Goal: Check status: Check status

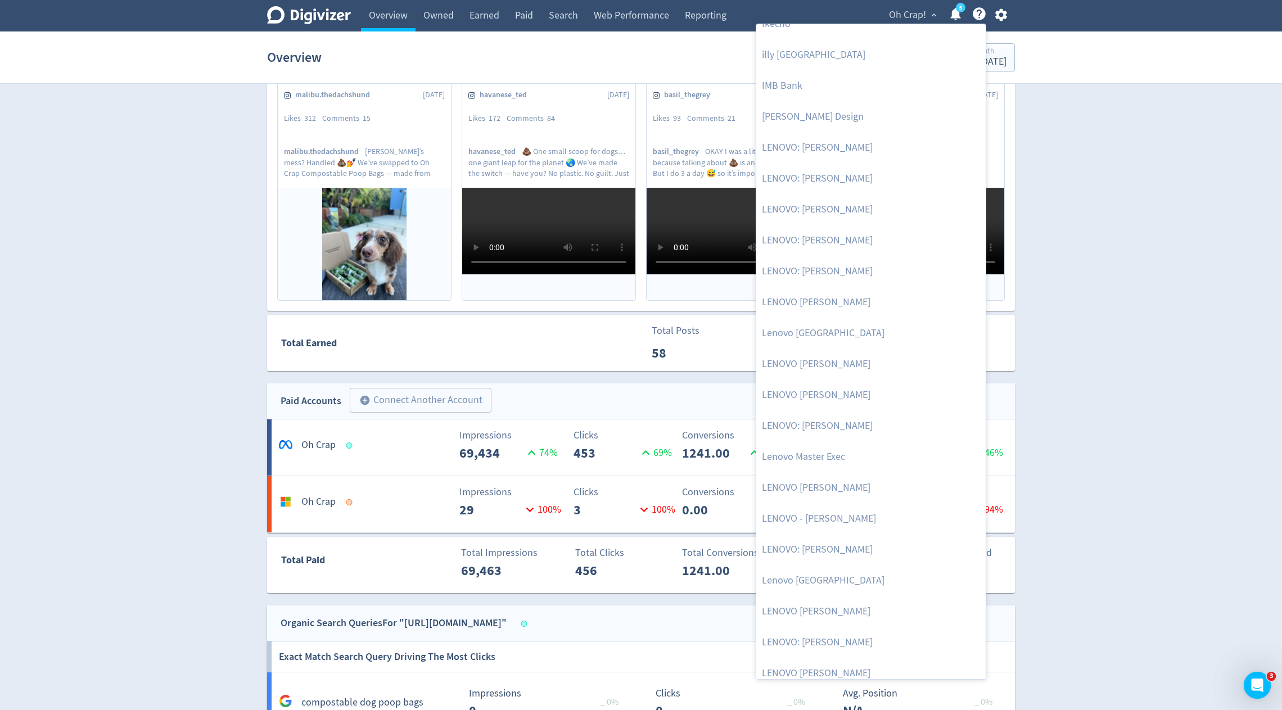
scroll to position [1131, 0]
click at [726, 455] on div at bounding box center [641, 355] width 1282 height 710
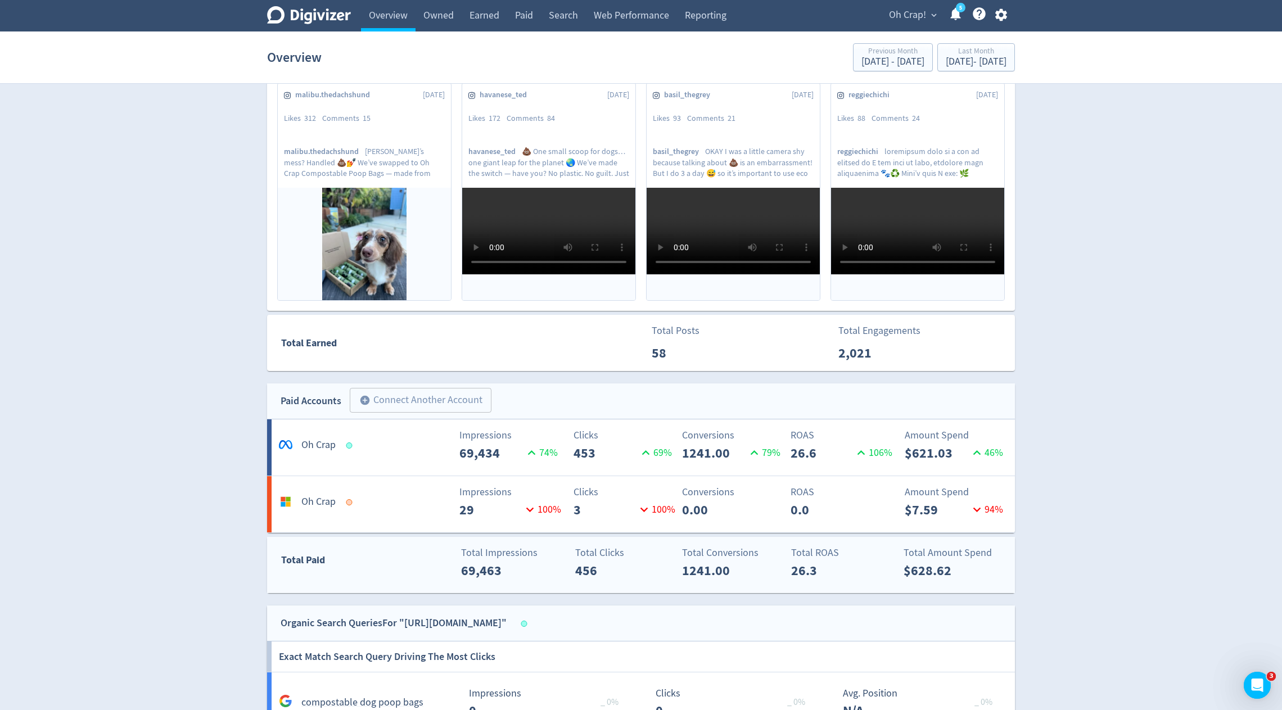
click at [703, 566] on p "1241.00" at bounding box center [714, 570] width 65 height 20
click at [736, 443] on p "1241.00" at bounding box center [714, 453] width 65 height 20
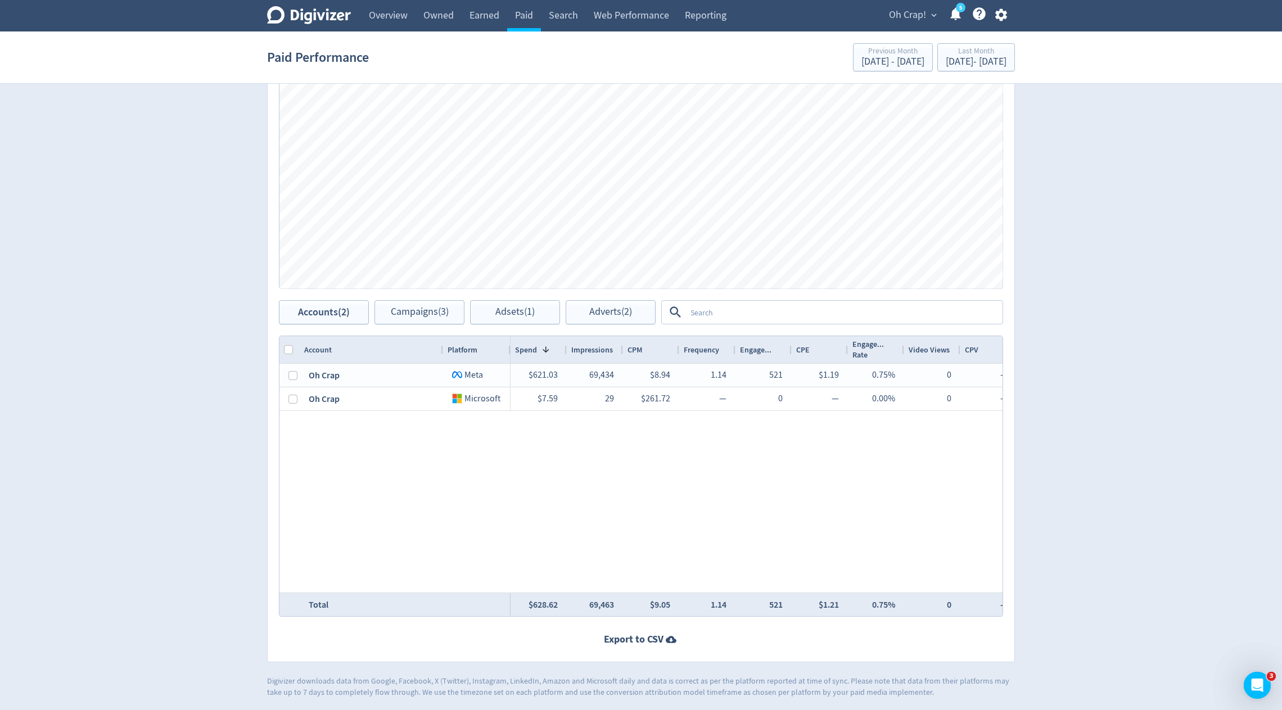
scroll to position [318, 0]
click at [613, 312] on span "Adverts (2)" at bounding box center [610, 312] width 43 height 11
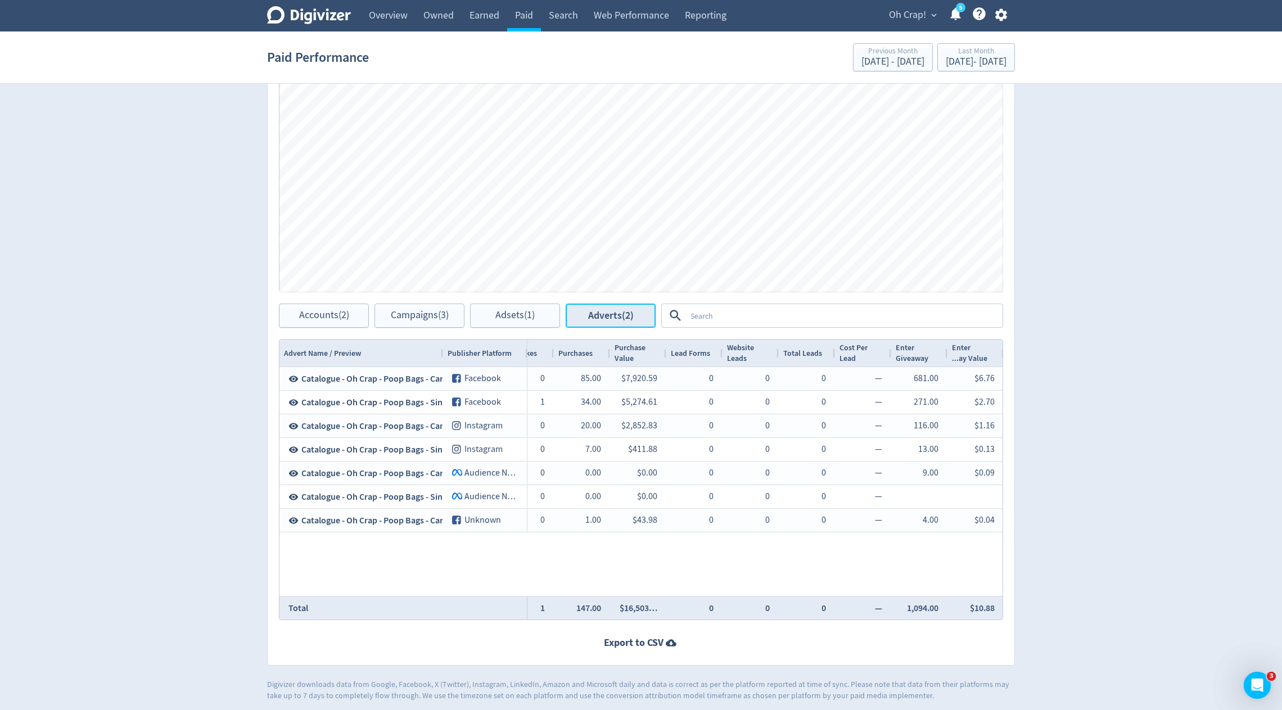
click at [601, 321] on button "Adverts (2)" at bounding box center [611, 316] width 90 height 24
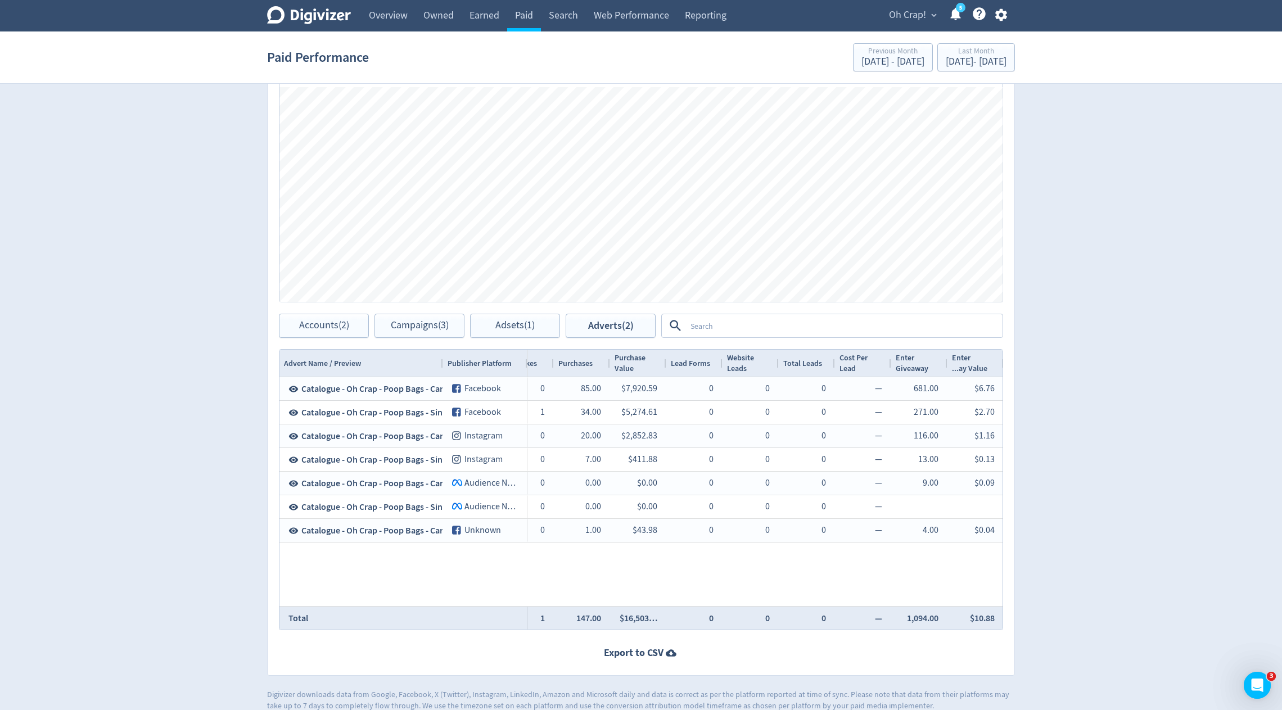
click at [920, 12] on span "Oh Crap!" at bounding box center [907, 15] width 37 height 18
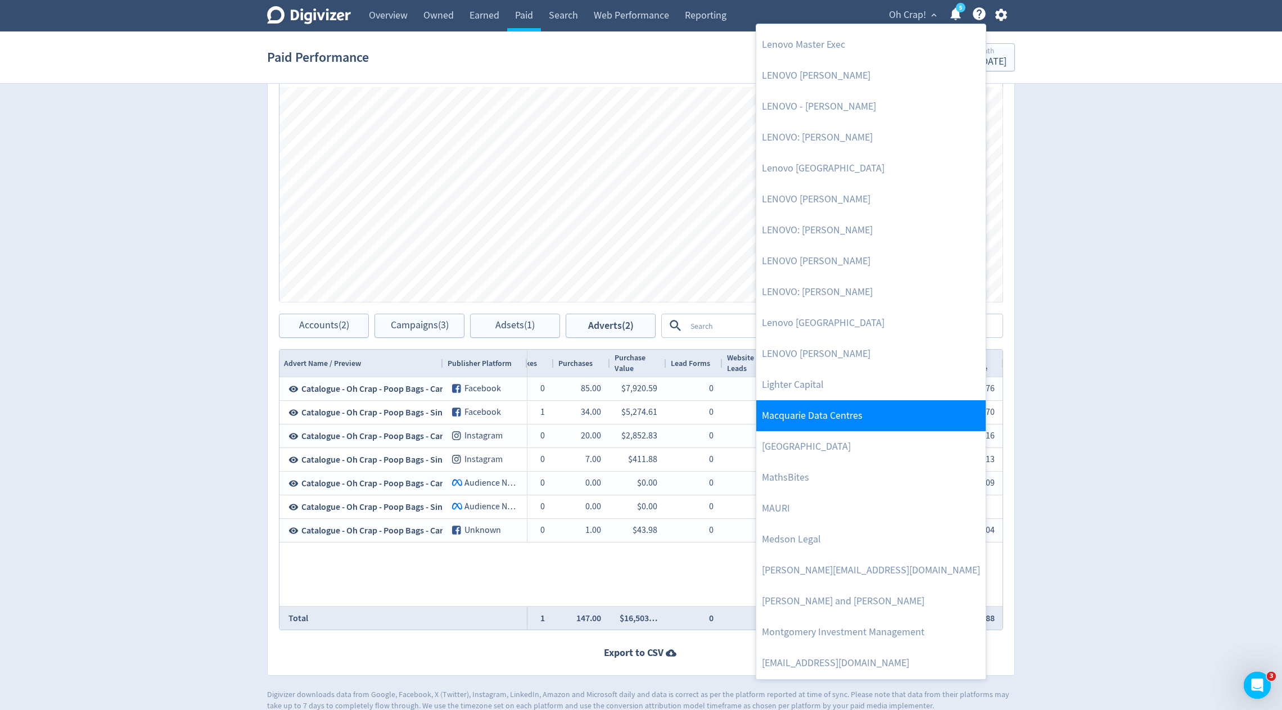
click at [833, 415] on link "Macquarie Data Centres" at bounding box center [870, 415] width 229 height 31
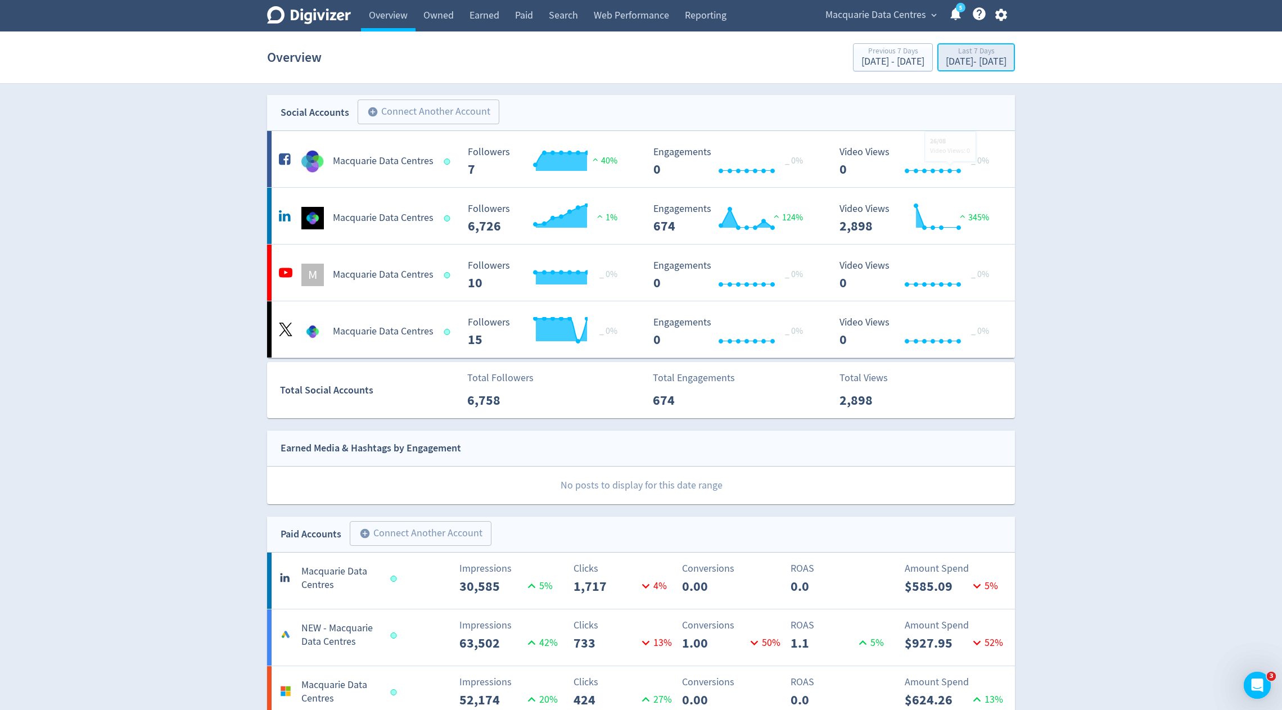
click at [976, 58] on div "[DATE] - [DATE]" at bounding box center [976, 62] width 61 height 10
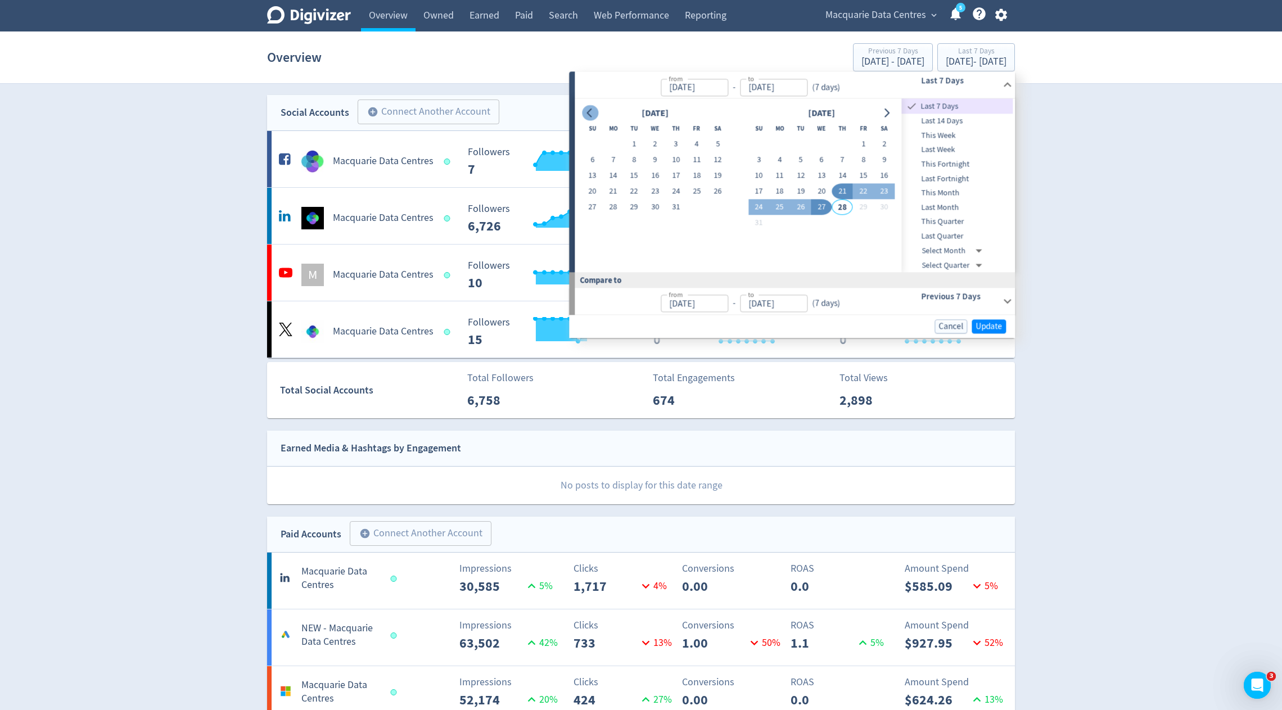
click at [591, 111] on icon "Go to previous month" at bounding box center [589, 112] width 9 height 9
click at [590, 142] on button "1" at bounding box center [592, 145] width 21 height 16
type input "[DATE]"
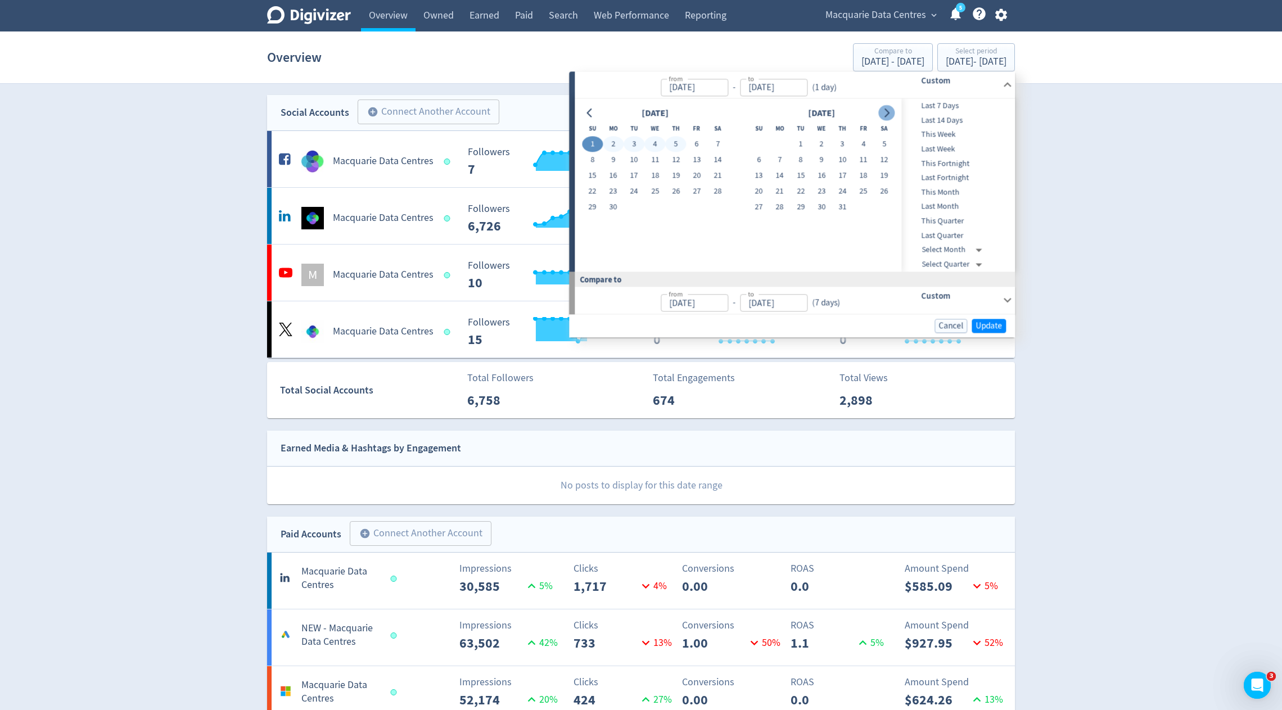
click at [884, 111] on icon "Go to next month" at bounding box center [886, 112] width 9 height 9
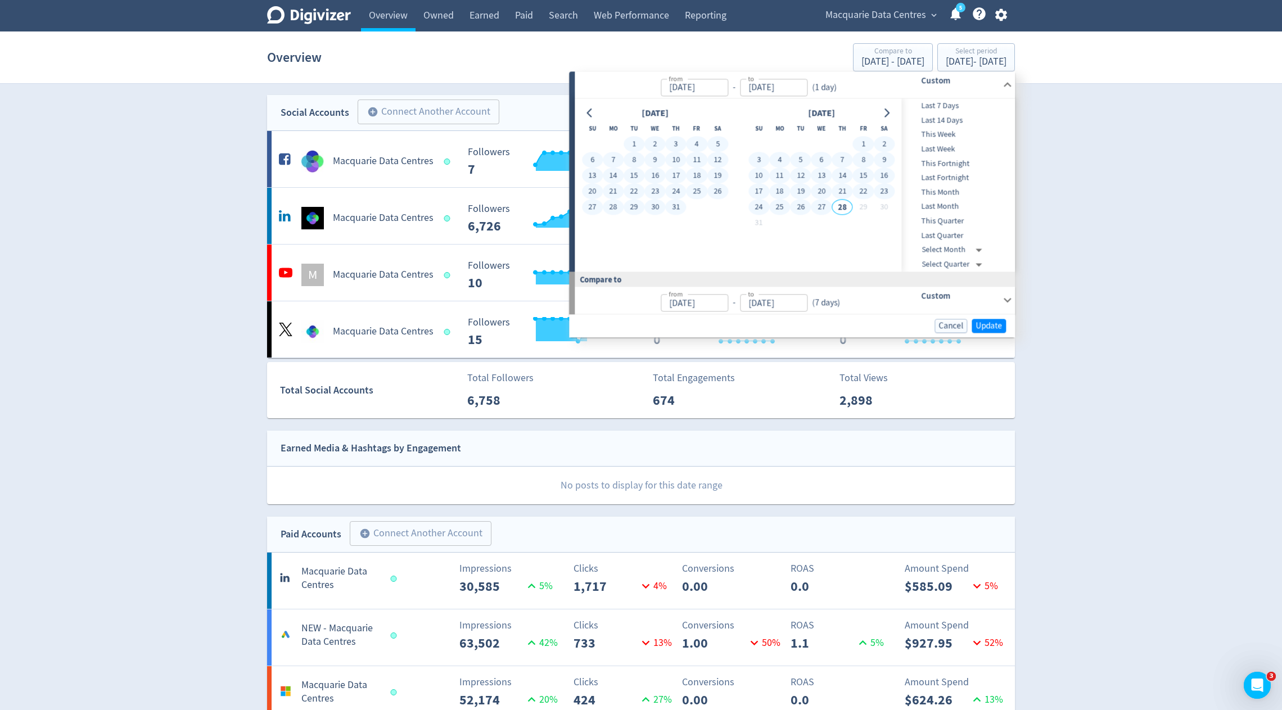
click at [826, 210] on button "27" at bounding box center [821, 208] width 21 height 16
type input "[DATE]"
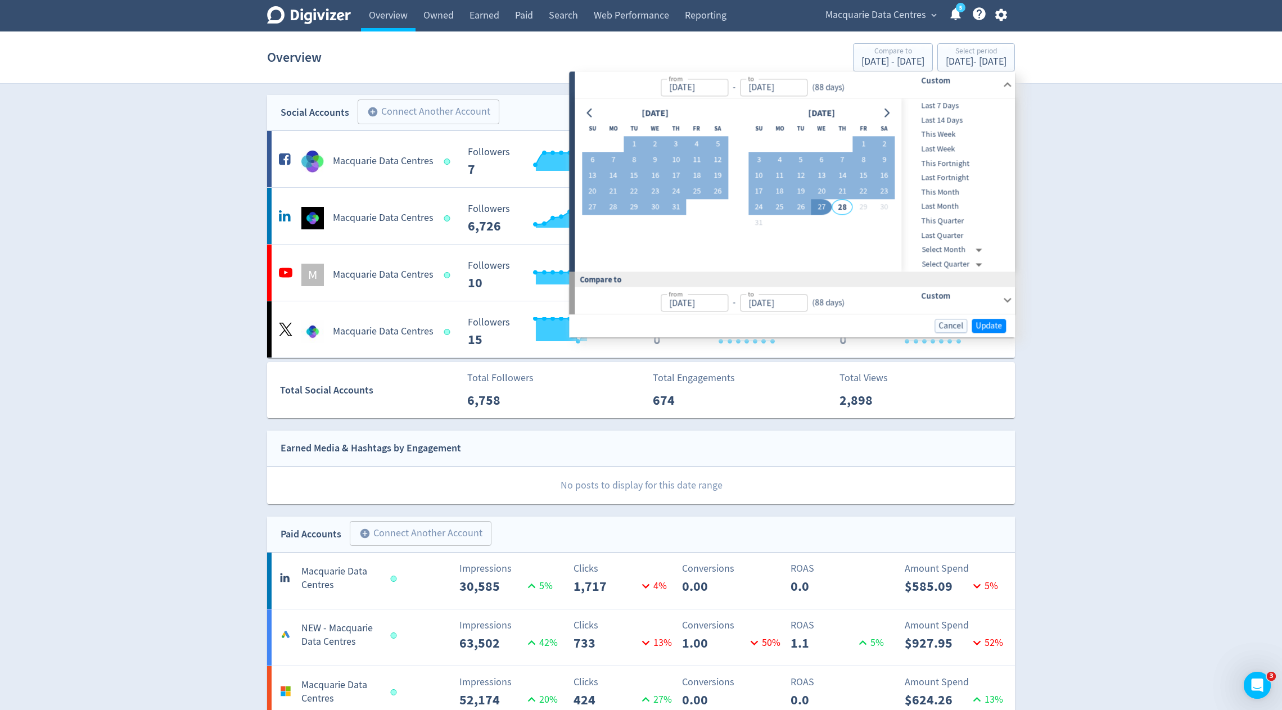
click at [971, 320] on div "Cancel Update" at bounding box center [787, 326] width 437 height 14
click at [985, 324] on span "Update" at bounding box center [988, 326] width 26 height 8
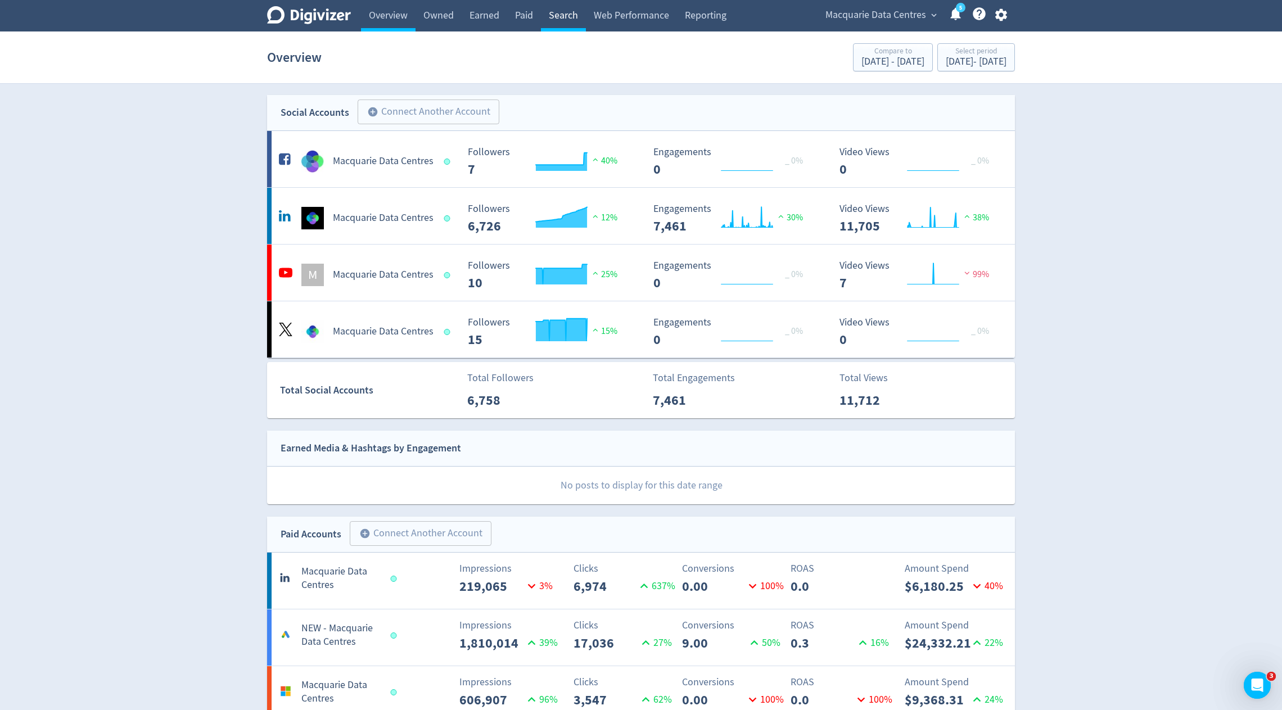
click at [573, 20] on link "Search" at bounding box center [563, 15] width 45 height 31
